Goal: Information Seeking & Learning: Learn about a topic

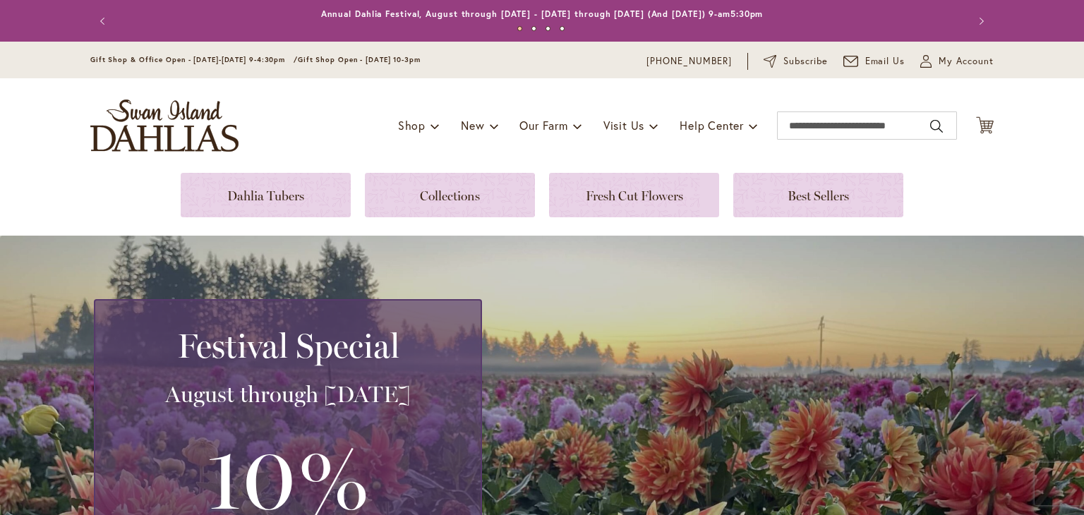
click at [699, 99] on div "Toggle Nav Shop Dahlia Tubers Collections Fresh Cut Dahlias Gardening Supplies …" at bounding box center [541, 125] width 931 height 95
click at [751, 128] on span at bounding box center [753, 125] width 9 height 23
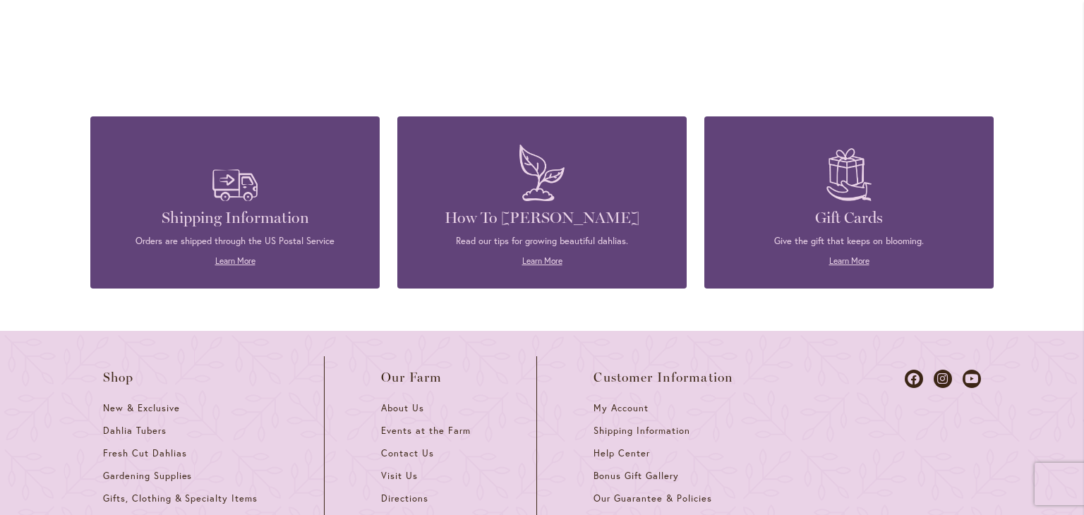
scroll to position [1976, 0]
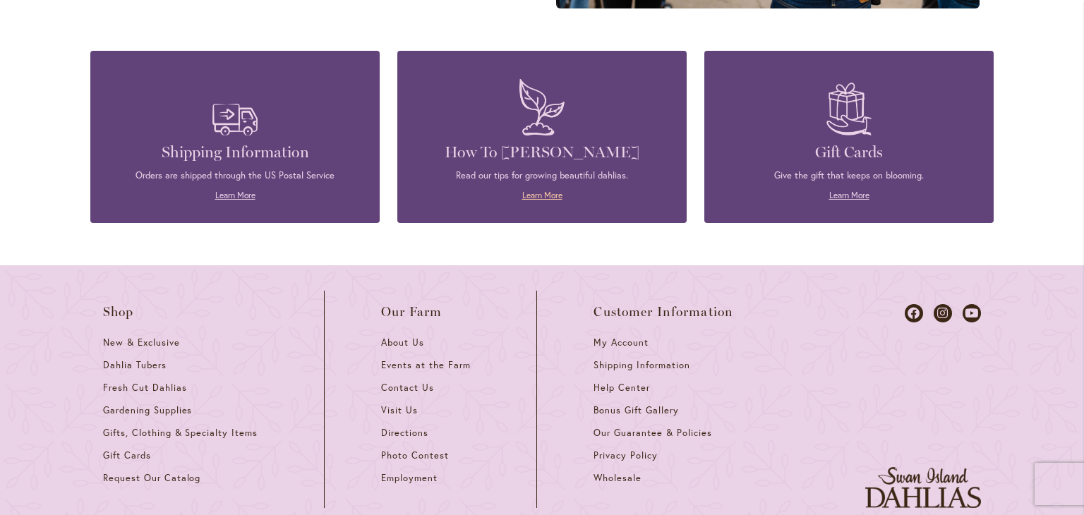
click at [522, 198] on link "Learn More" at bounding box center [542, 195] width 40 height 11
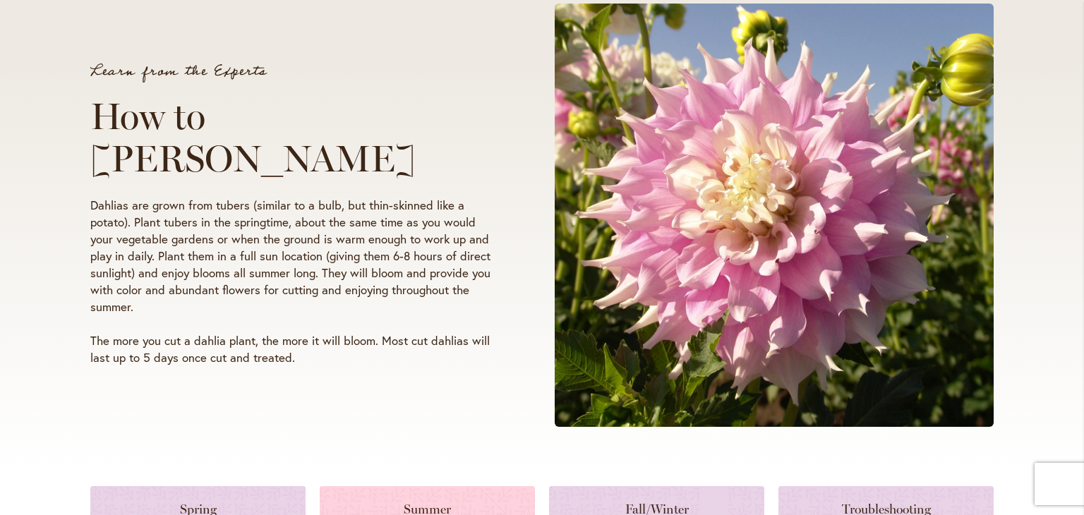
scroll to position [423, 0]
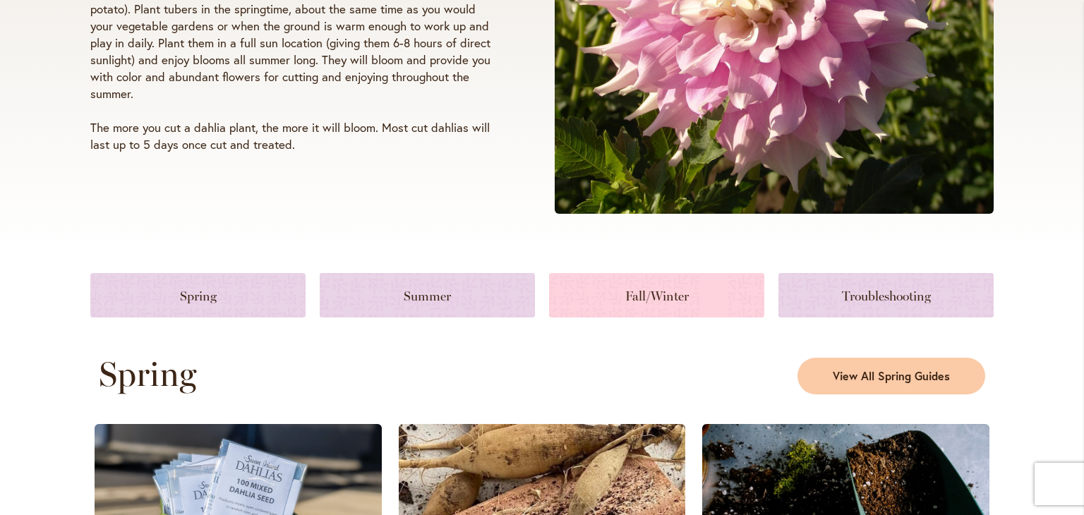
click at [632, 298] on link at bounding box center [656, 295] width 215 height 44
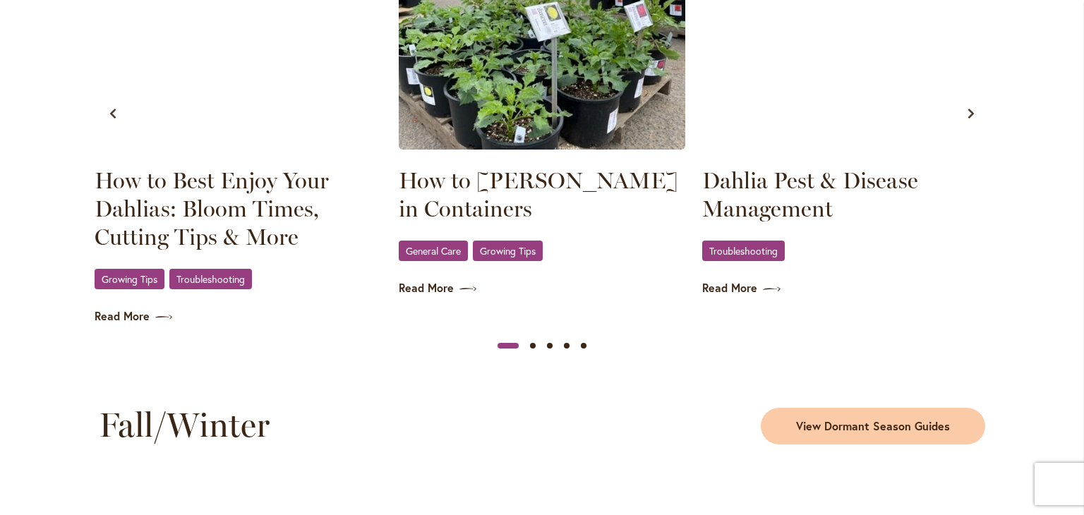
scroll to position [1700, 0]
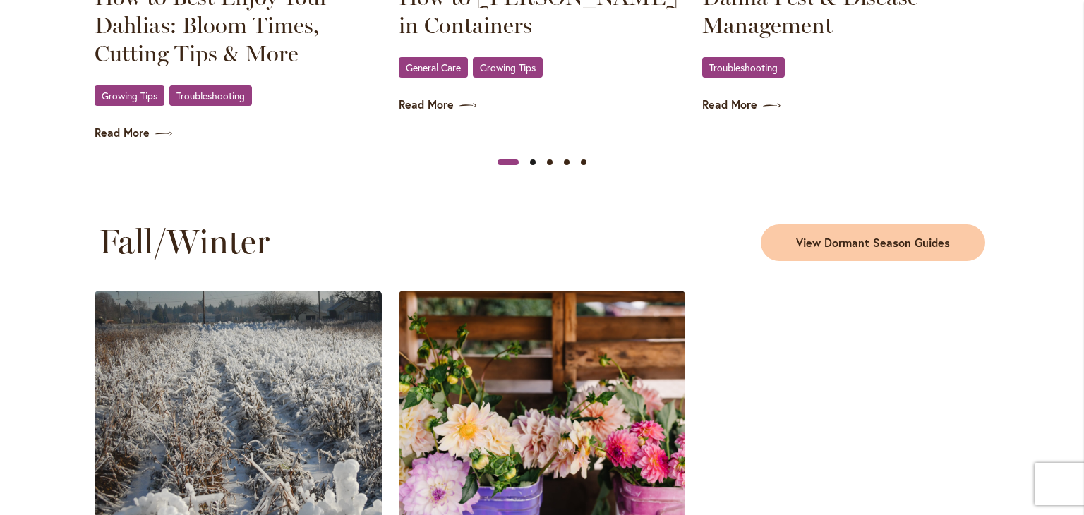
click at [525, 161] on button "Slide 2" at bounding box center [532, 162] width 17 height 17
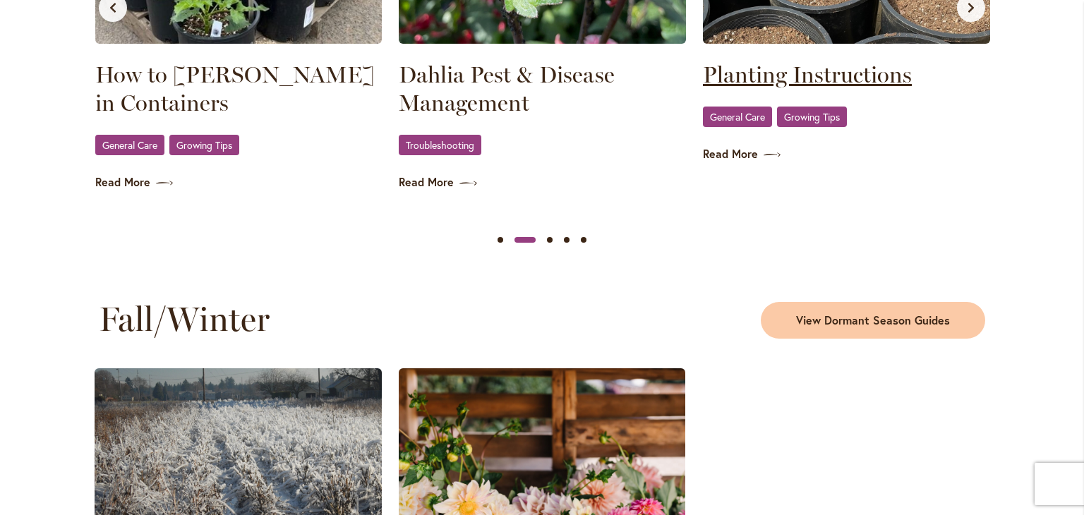
scroll to position [1488, 0]
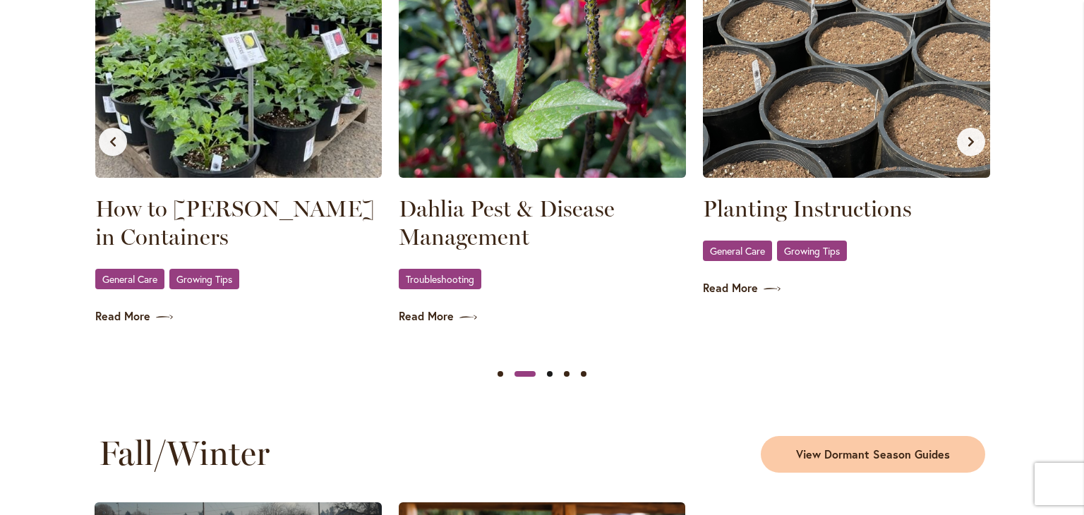
click at [545, 374] on button "Slide 3" at bounding box center [549, 373] width 17 height 17
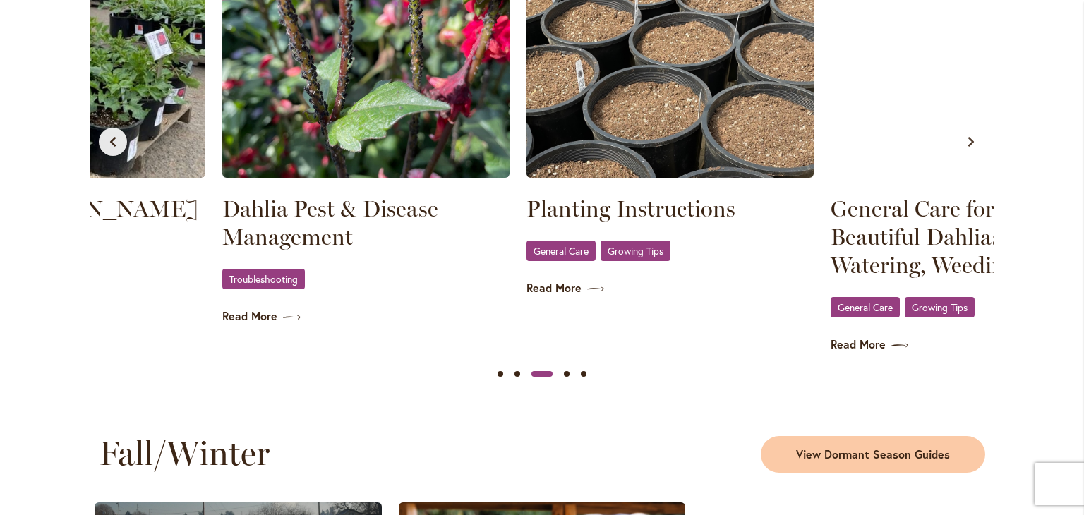
scroll to position [0, 607]
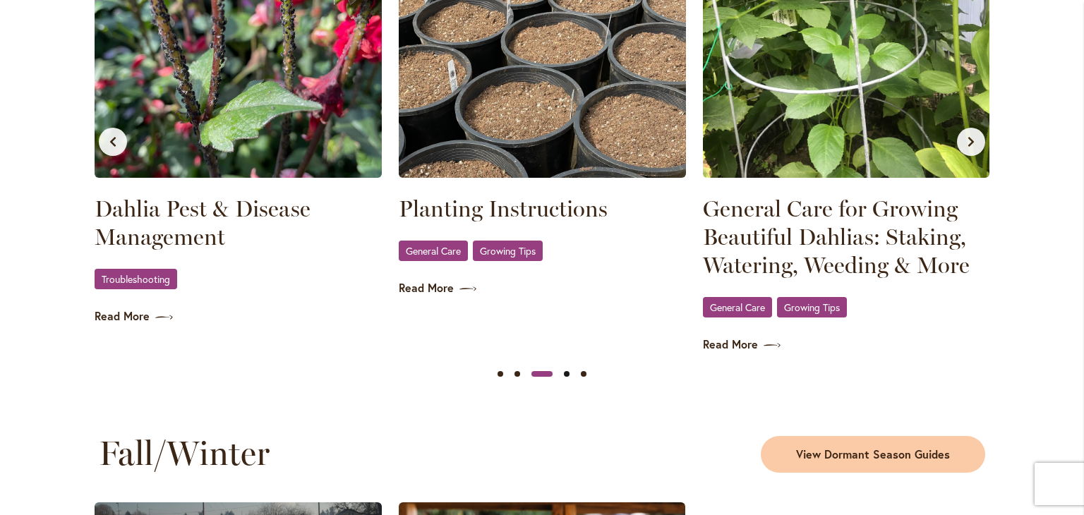
click at [562, 370] on button "Slide 4" at bounding box center [566, 373] width 17 height 17
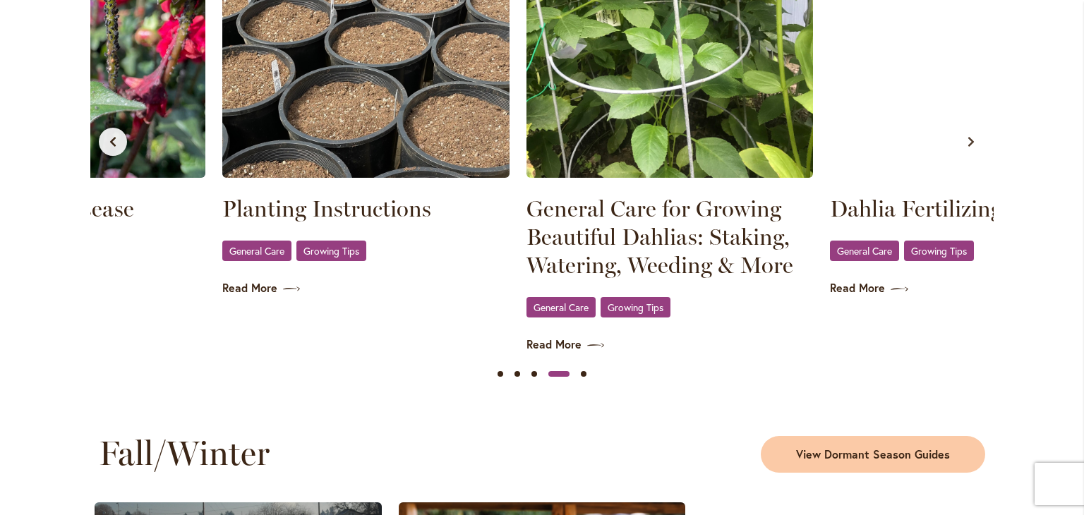
scroll to position [0, 912]
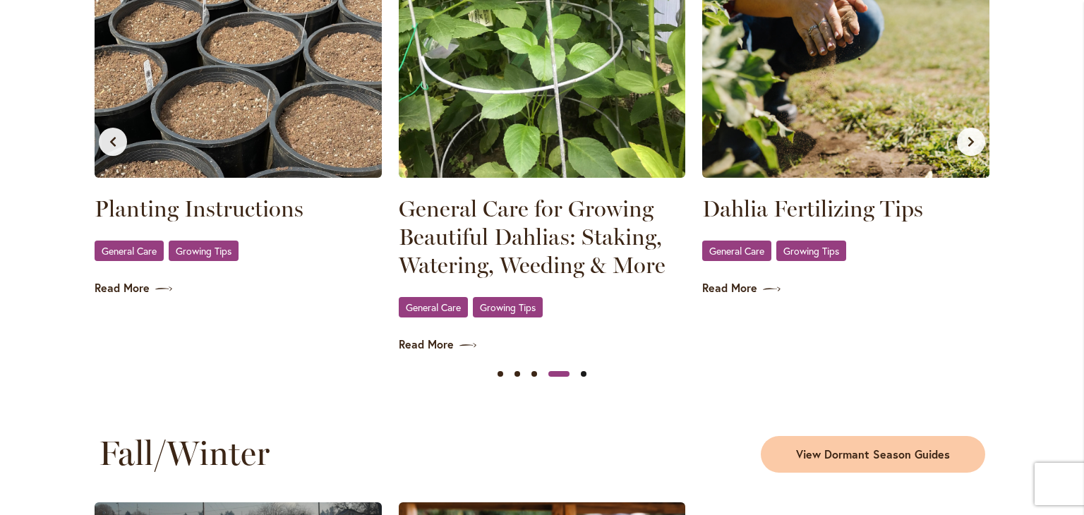
click at [581, 368] on button "Slide 5" at bounding box center [583, 373] width 17 height 17
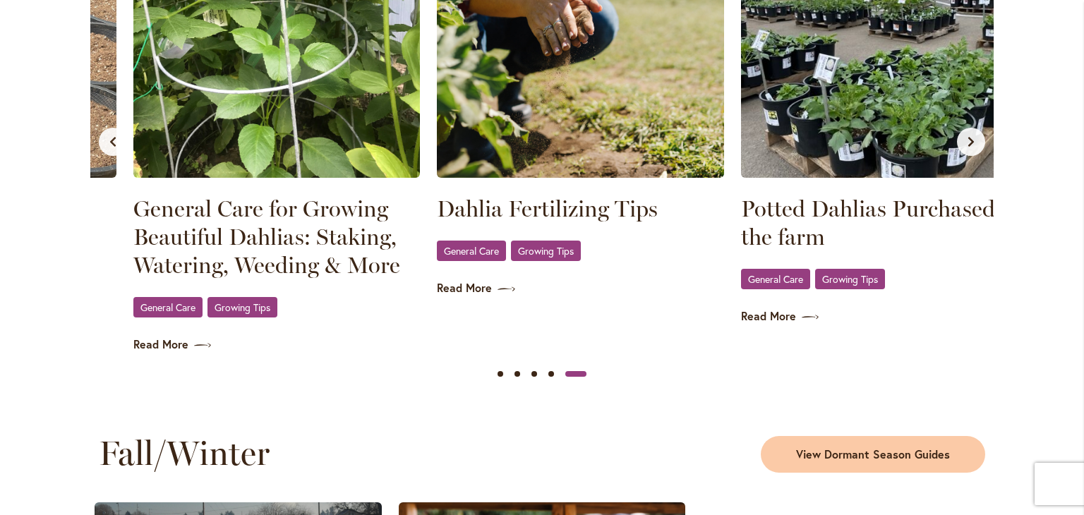
scroll to position [0, 1215]
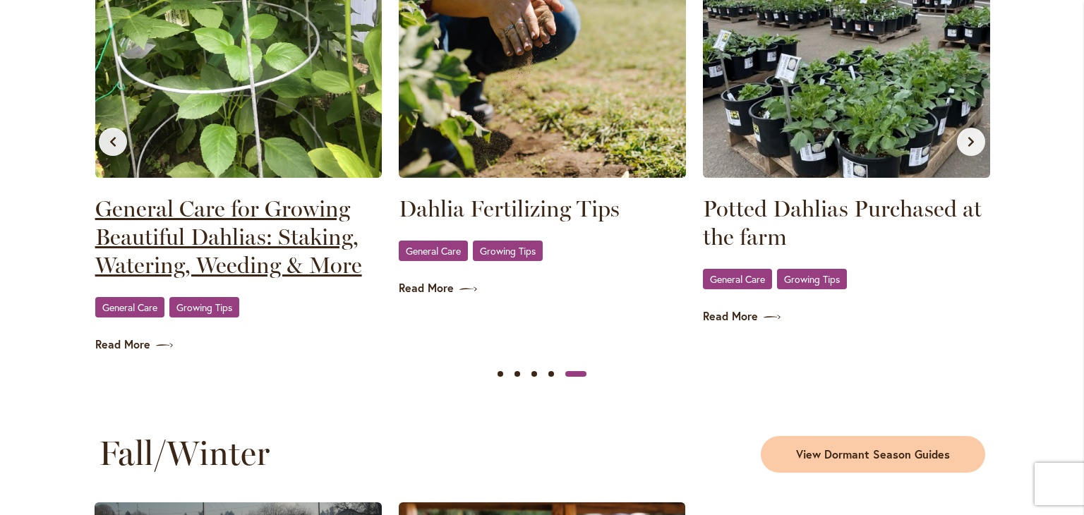
click at [166, 263] on link "General Care for Growing Beautiful Dahlias: Staking, Watering, Weeding & More" at bounding box center [238, 237] width 287 height 85
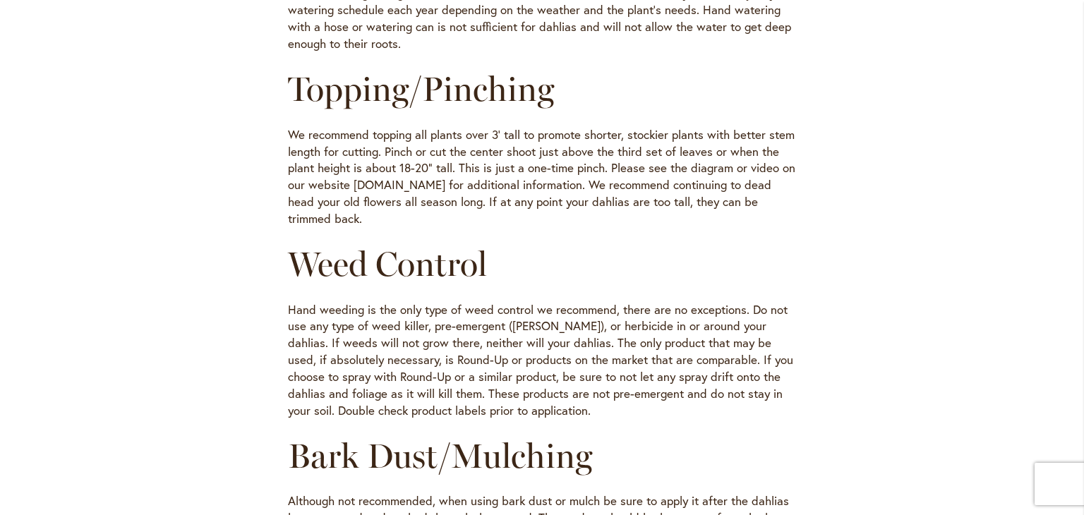
scroll to position [1552, 0]
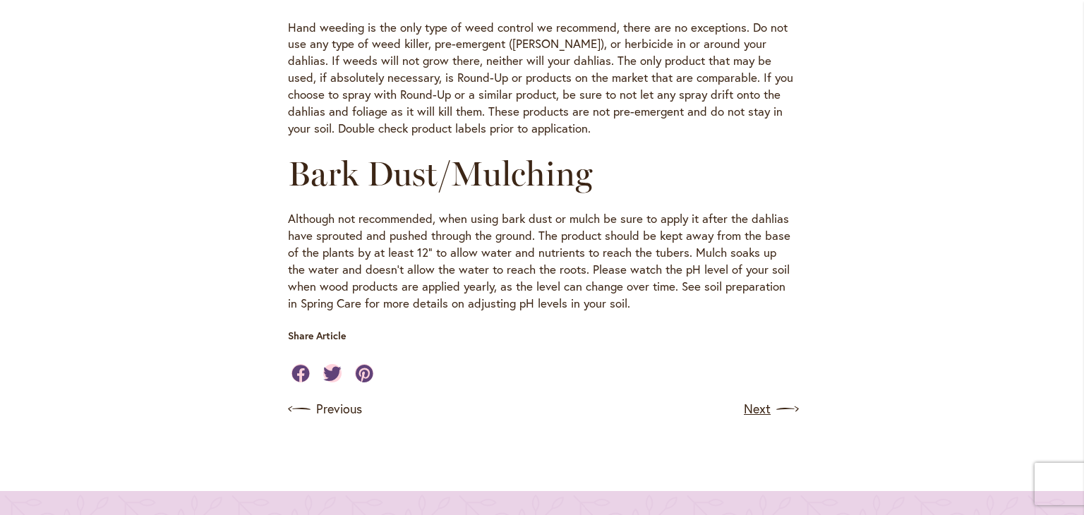
click at [756, 398] on link "Next" at bounding box center [770, 409] width 52 height 23
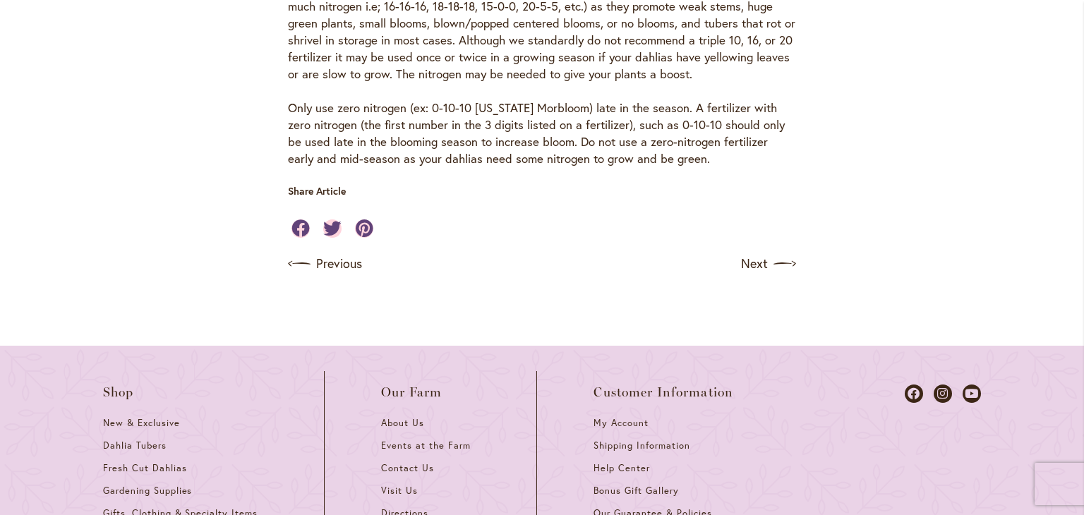
scroll to position [1411, 0]
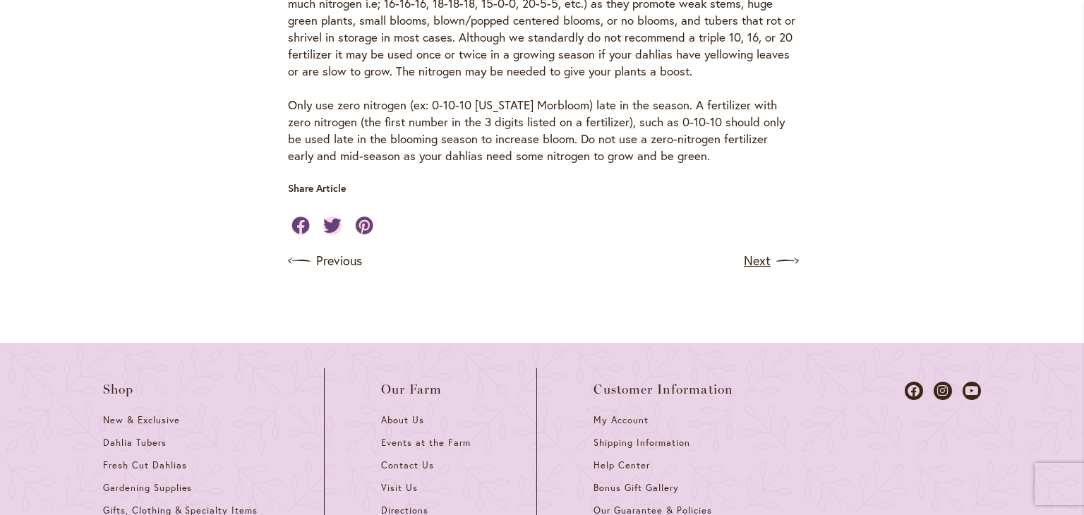
click at [754, 272] on link "Next" at bounding box center [770, 261] width 52 height 23
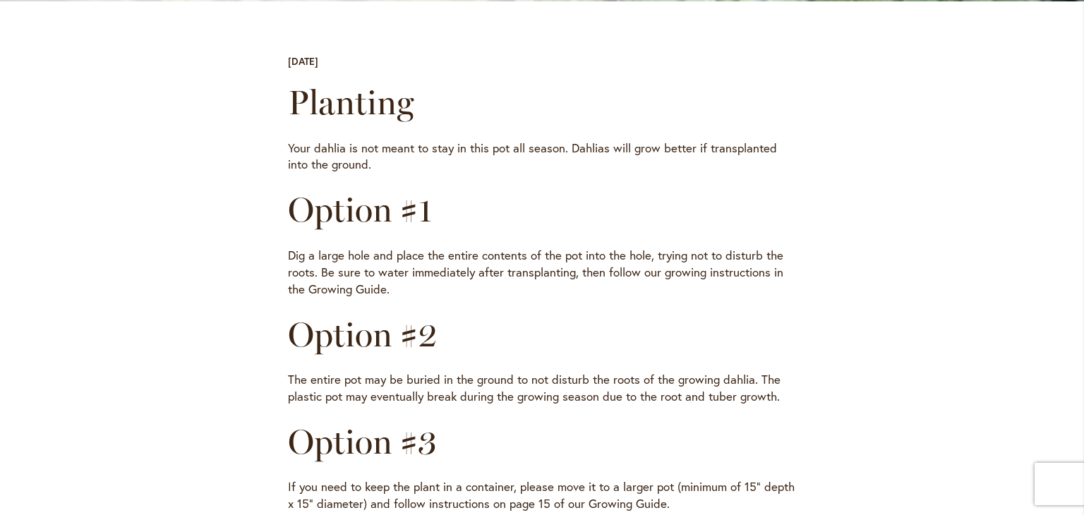
scroll to position [423, 0]
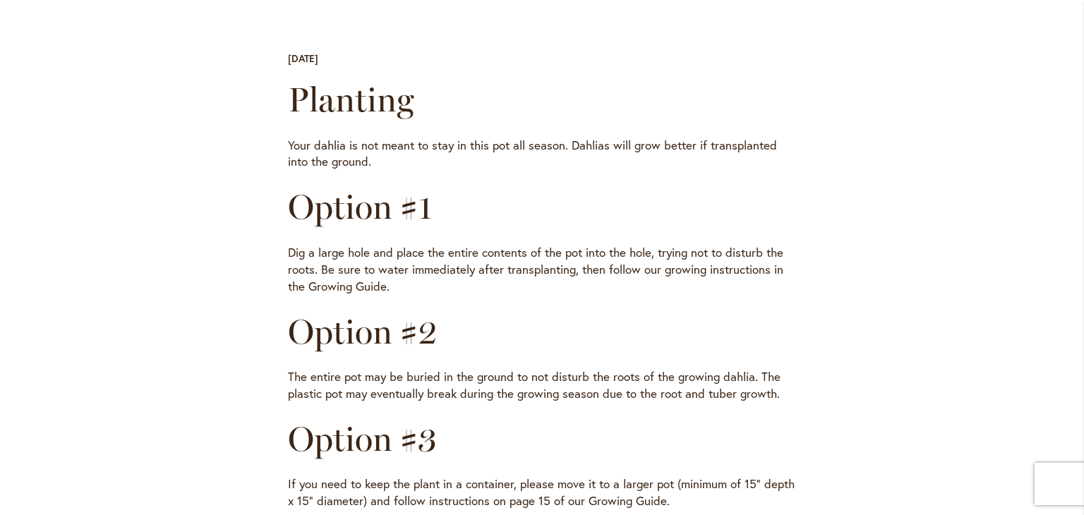
click at [913, 315] on div "Skip to Content Gift Shop & Office Open - [DATE]-[DATE] 9-4:30pm / Gift Shop Op…" at bounding box center [542, 498] width 1084 height 1761
